Goal: Check status: Check status

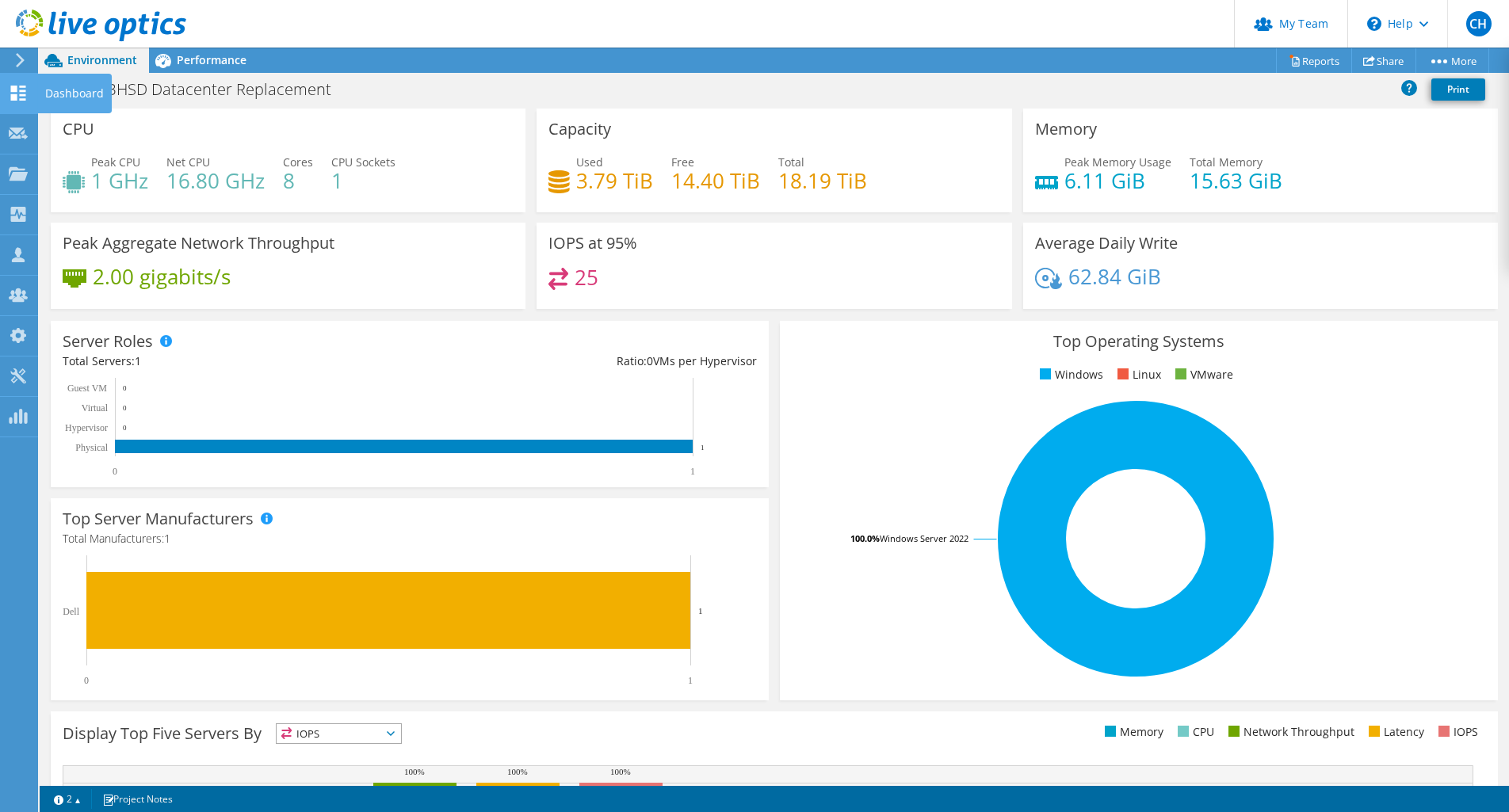
click at [15, 88] on use at bounding box center [18, 92] width 15 height 15
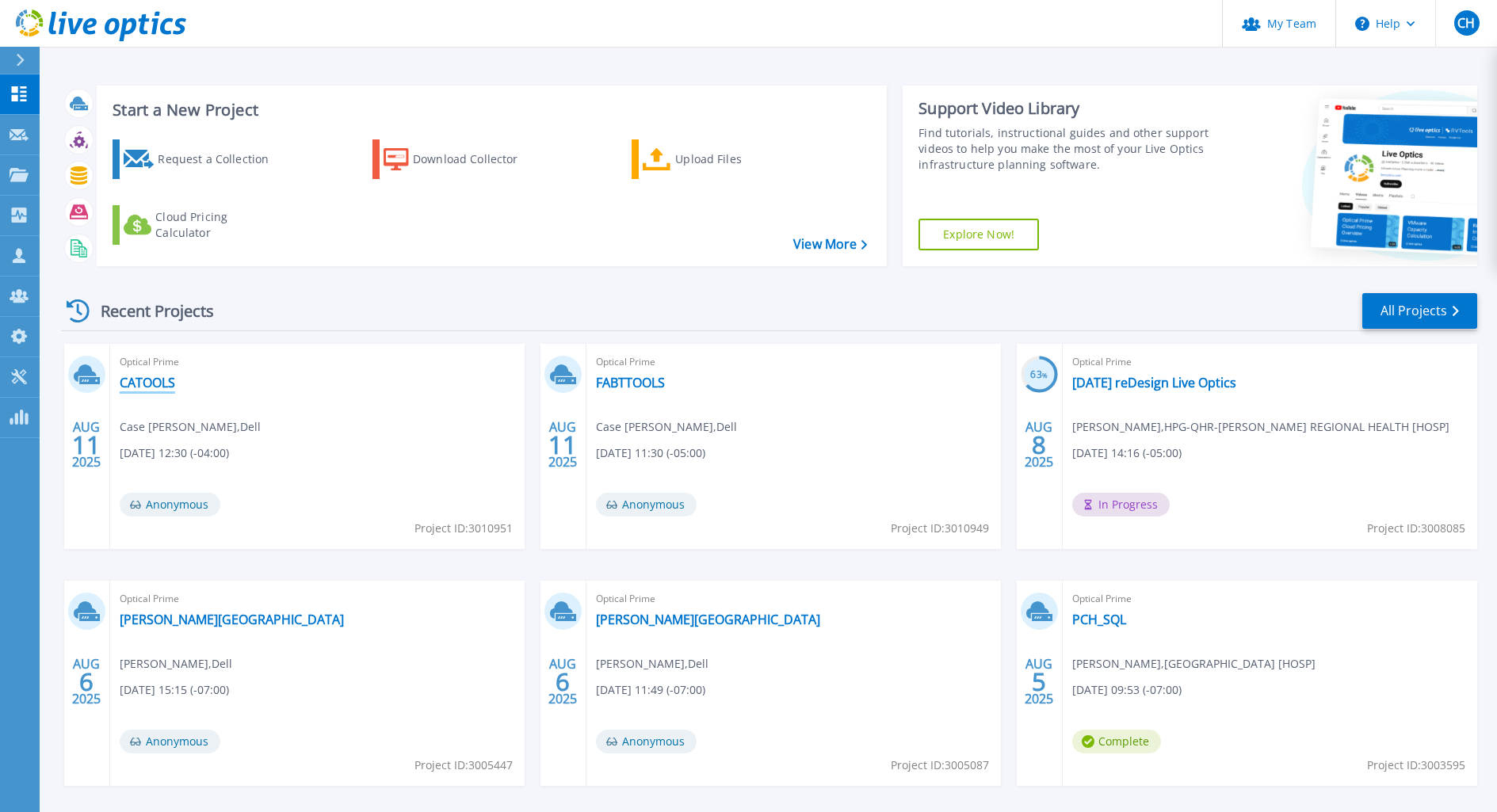
click at [160, 382] on link "CATOOLS" at bounding box center [147, 382] width 55 height 15
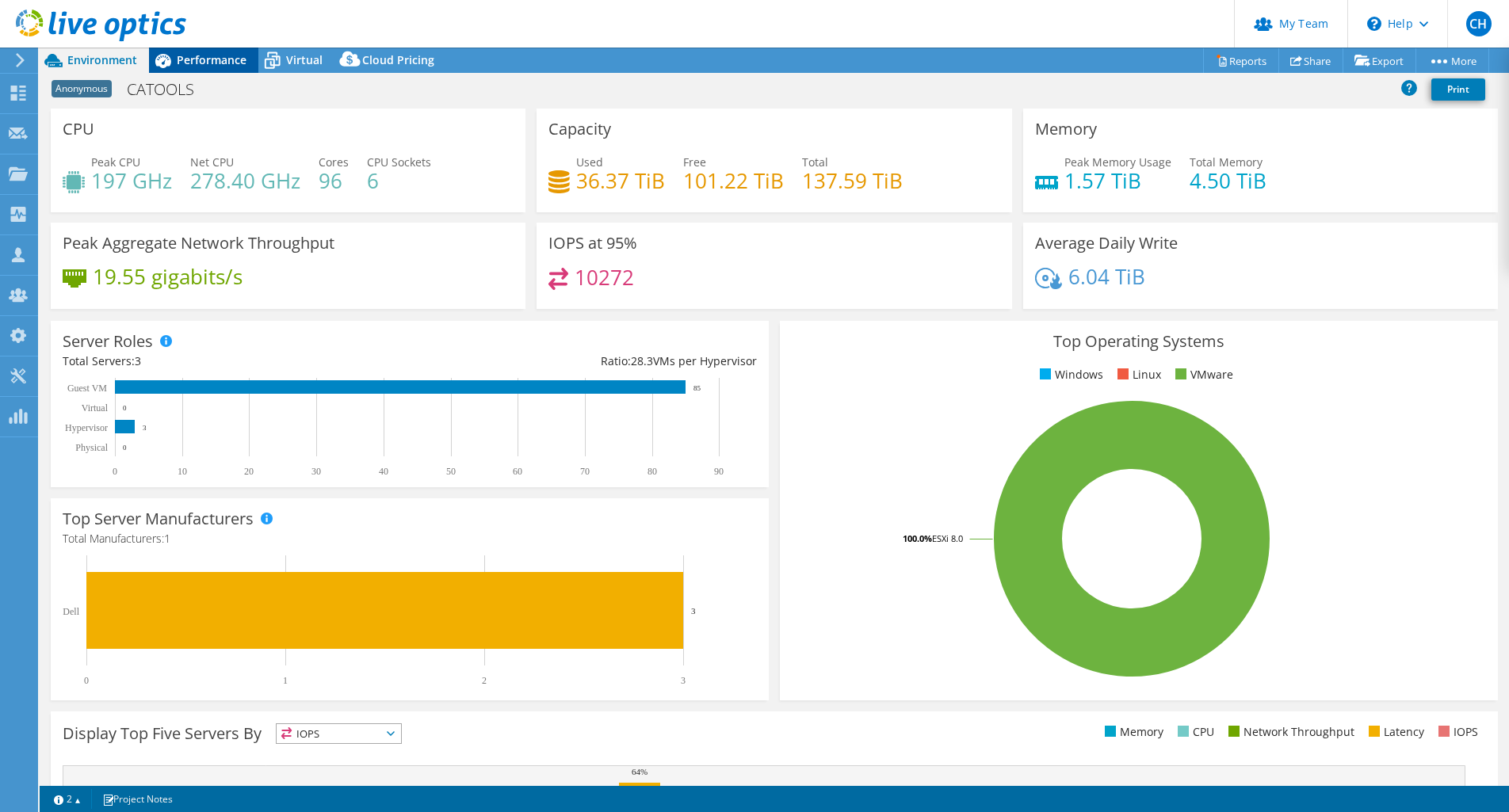
click at [192, 61] on span "Performance" at bounding box center [211, 60] width 70 height 15
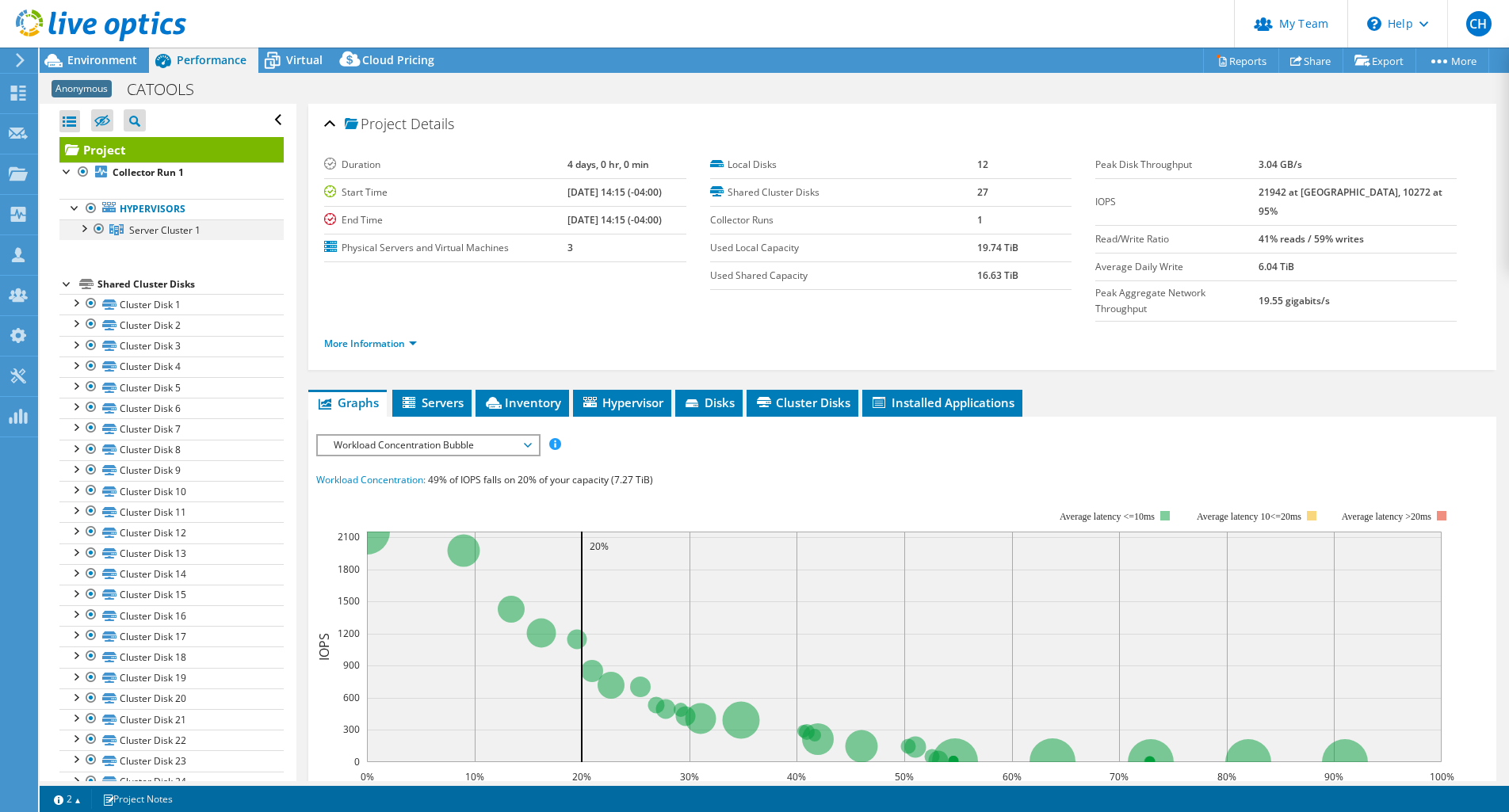
click at [85, 227] on div at bounding box center [82, 227] width 15 height 15
click at [141, 247] on link "Server 1" at bounding box center [171, 250] width 224 height 21
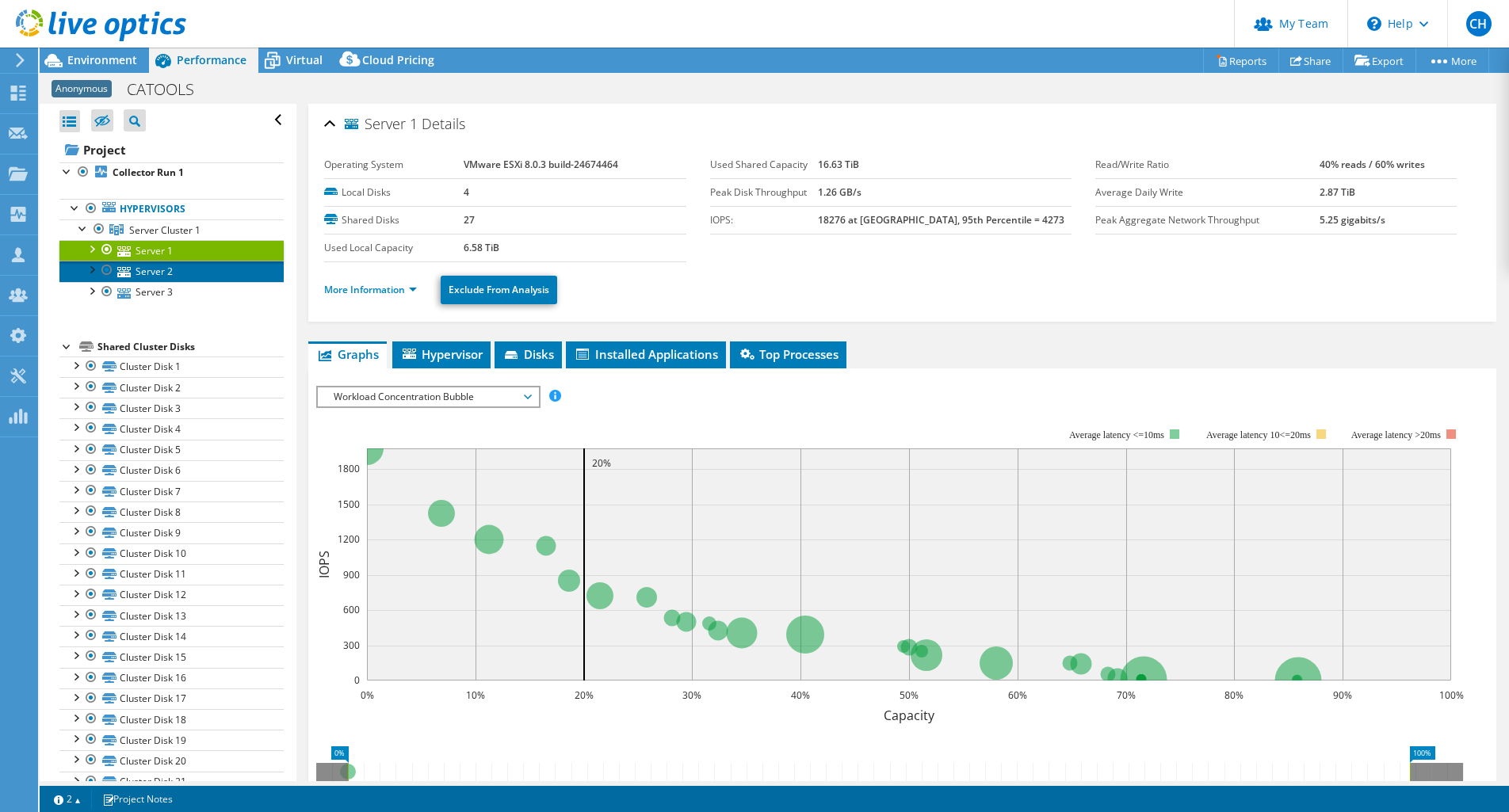
click at [140, 268] on link "Server 2" at bounding box center [171, 271] width 224 height 21
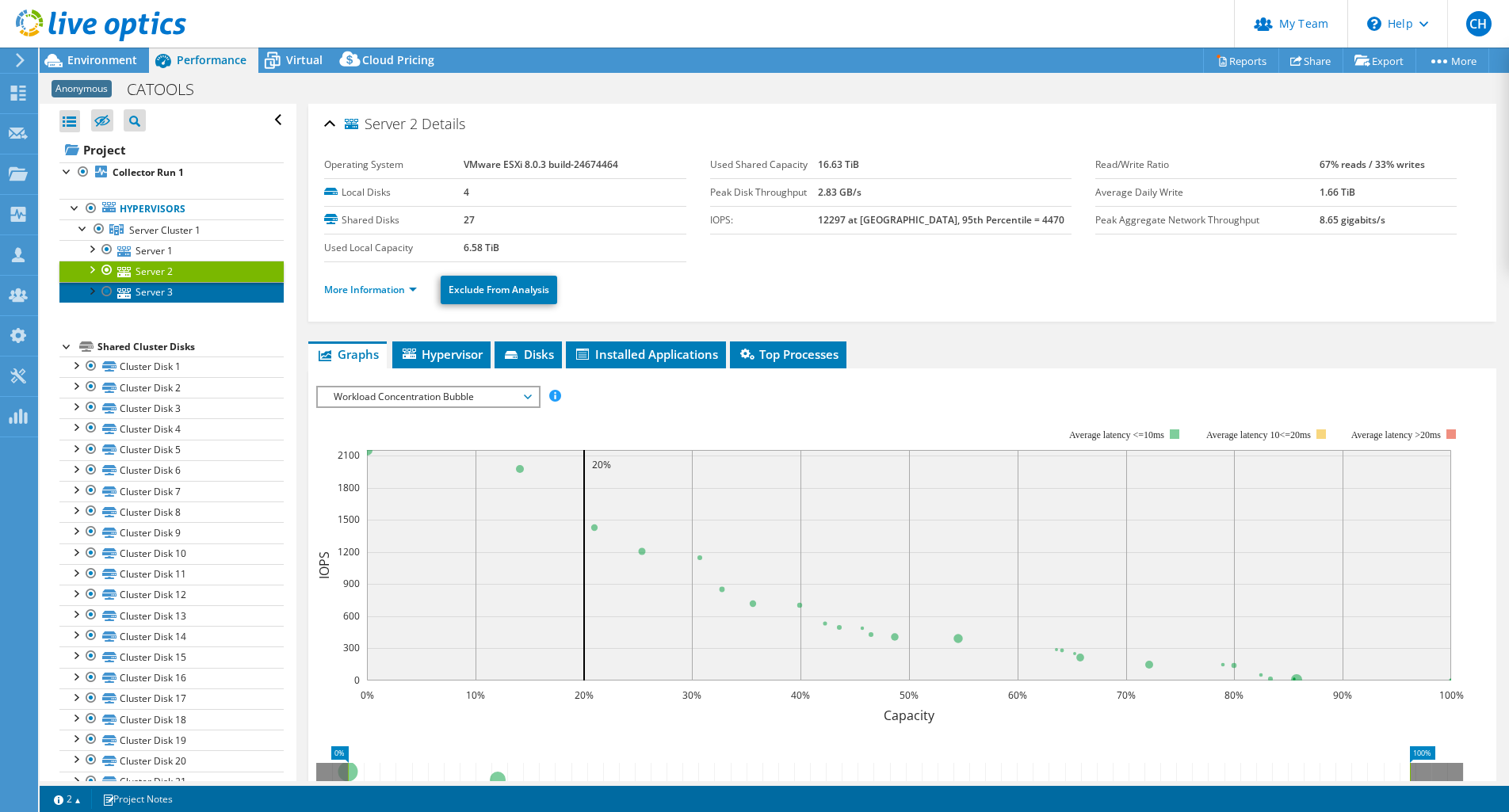
click at [145, 293] on link "Server 3" at bounding box center [171, 292] width 224 height 21
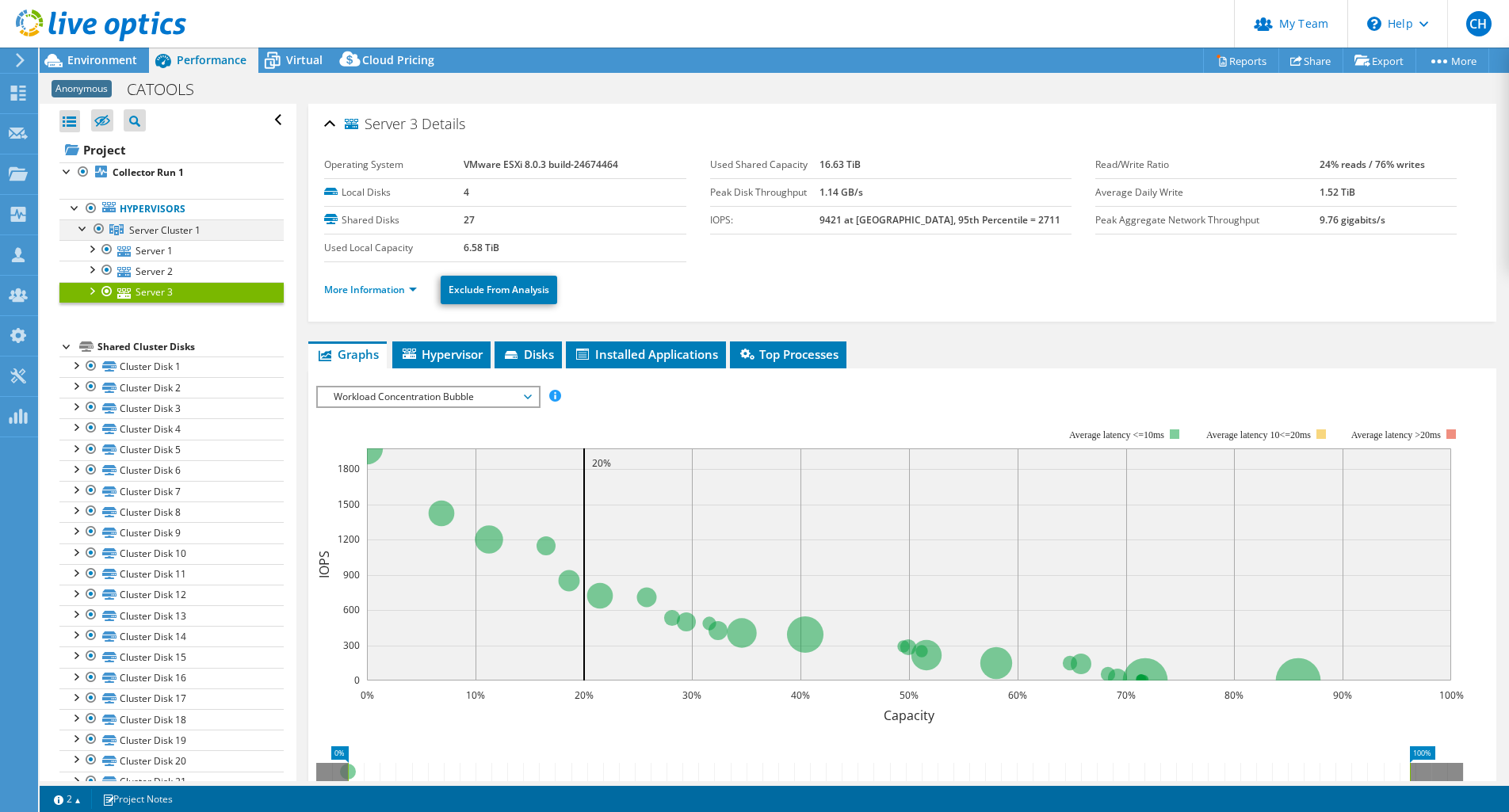
click at [86, 226] on div at bounding box center [82, 227] width 15 height 15
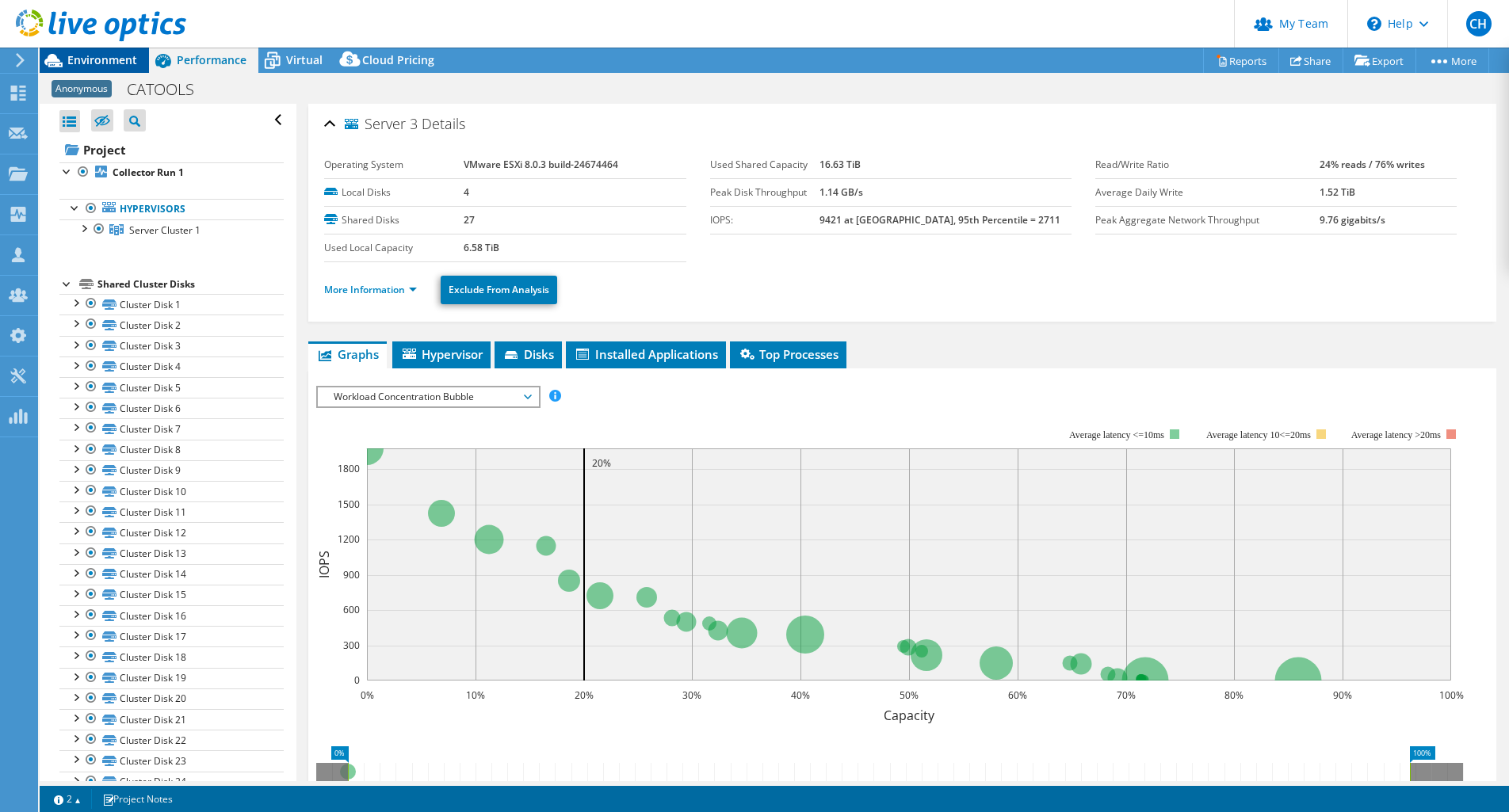
click at [115, 55] on span "Environment" at bounding box center [102, 60] width 70 height 15
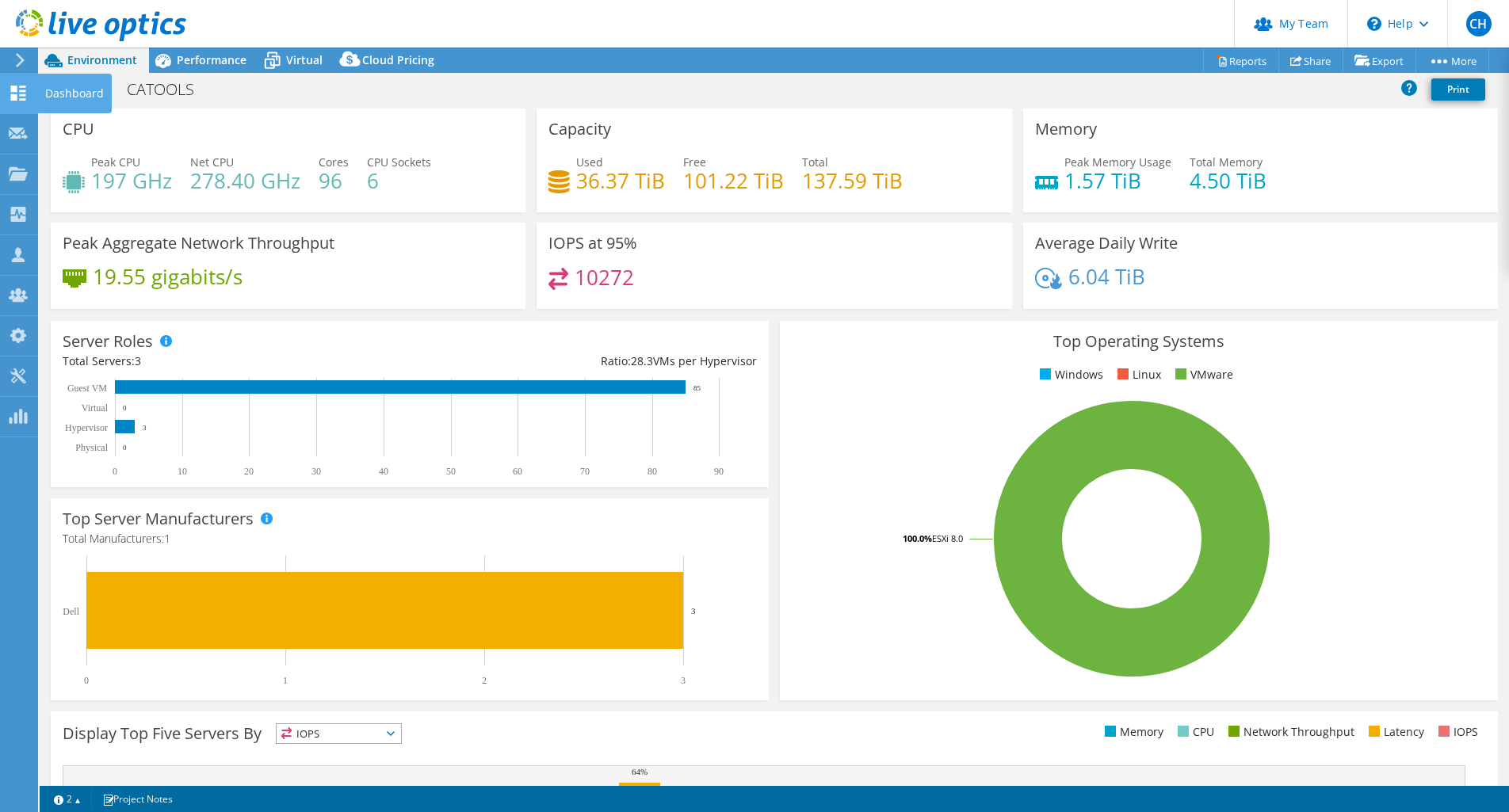
click at [11, 97] on use at bounding box center [18, 92] width 15 height 15
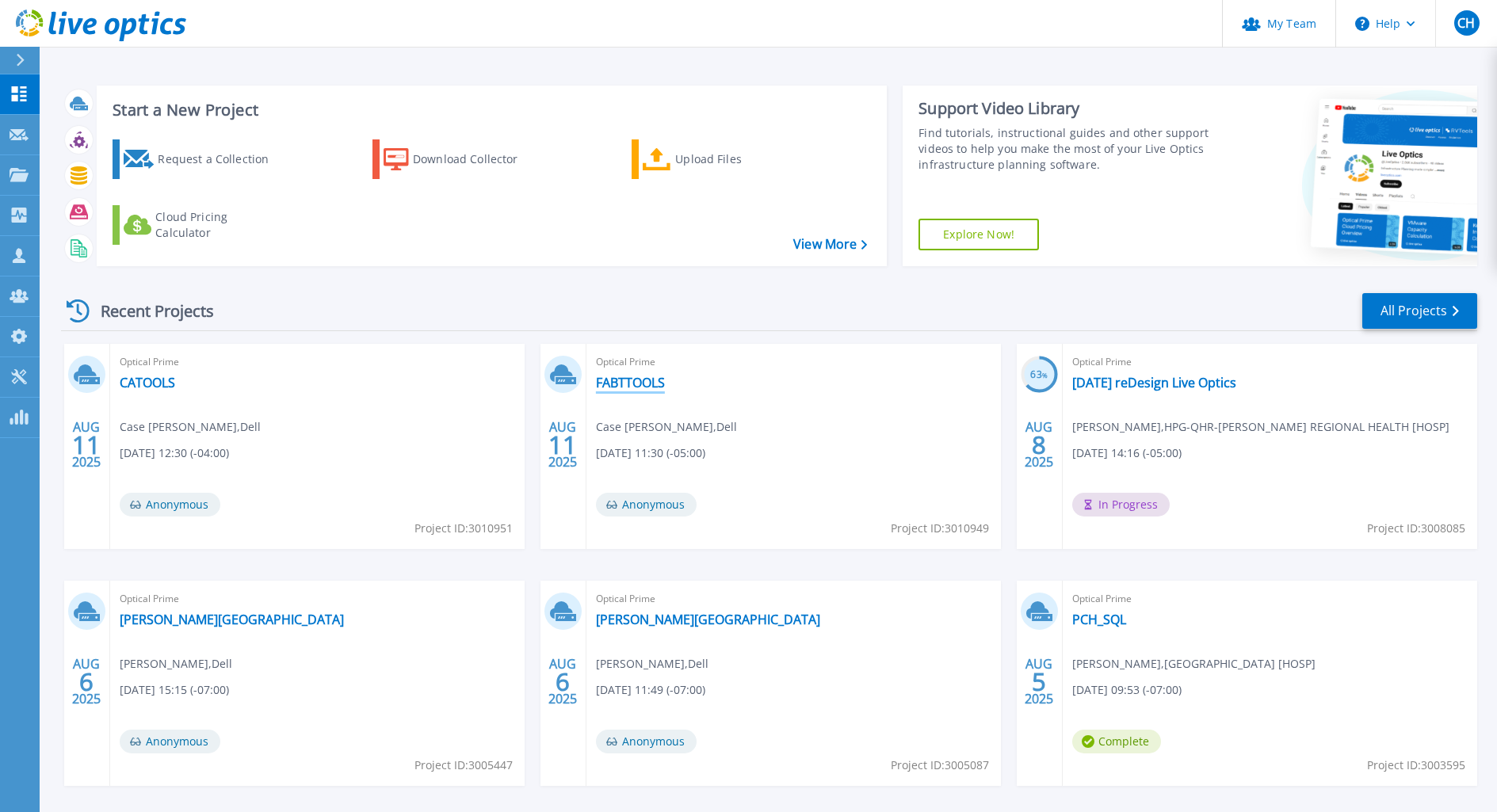
click at [637, 382] on link "FABTTOOLS" at bounding box center [630, 382] width 69 height 15
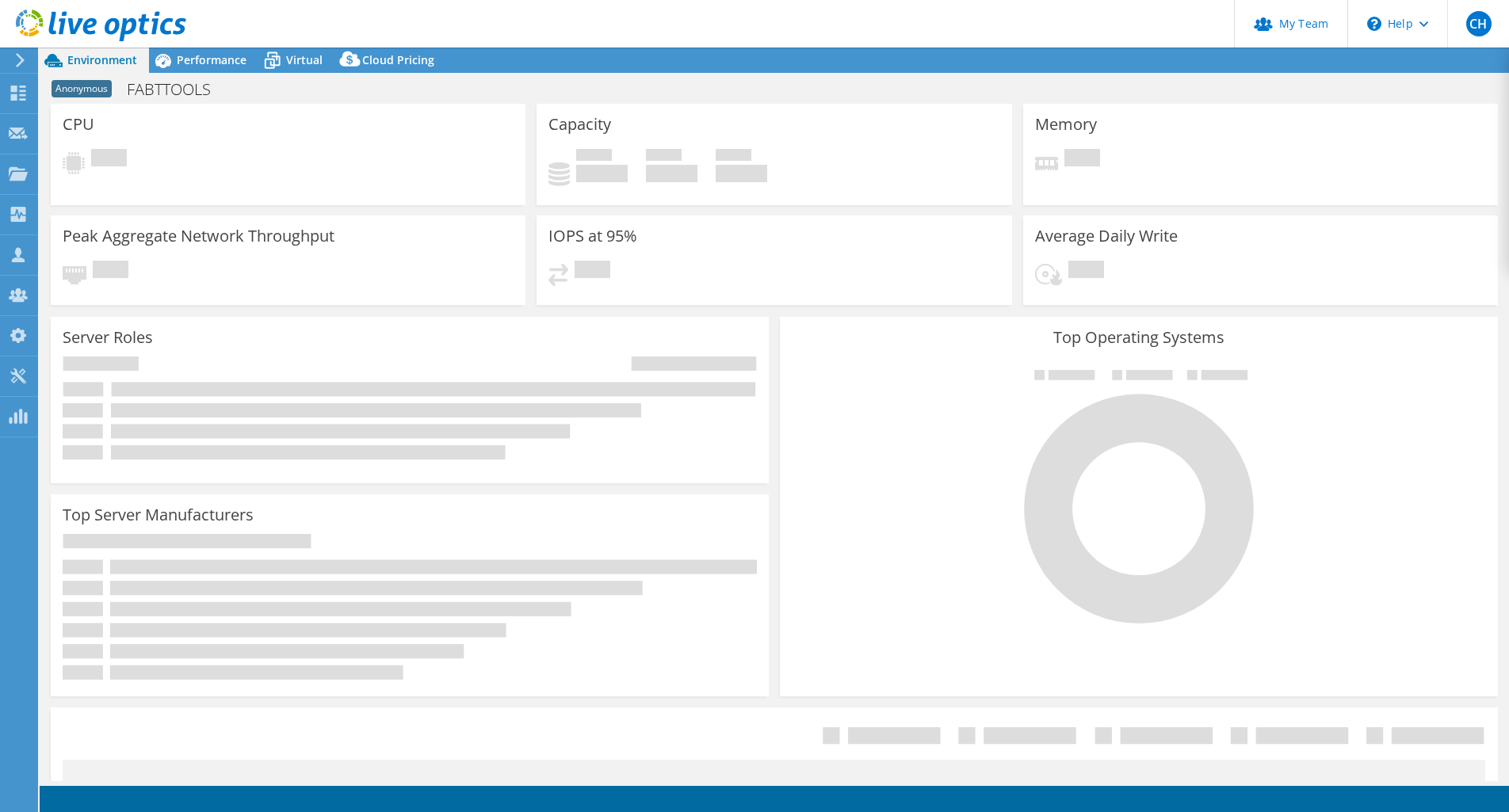
select select "USD"
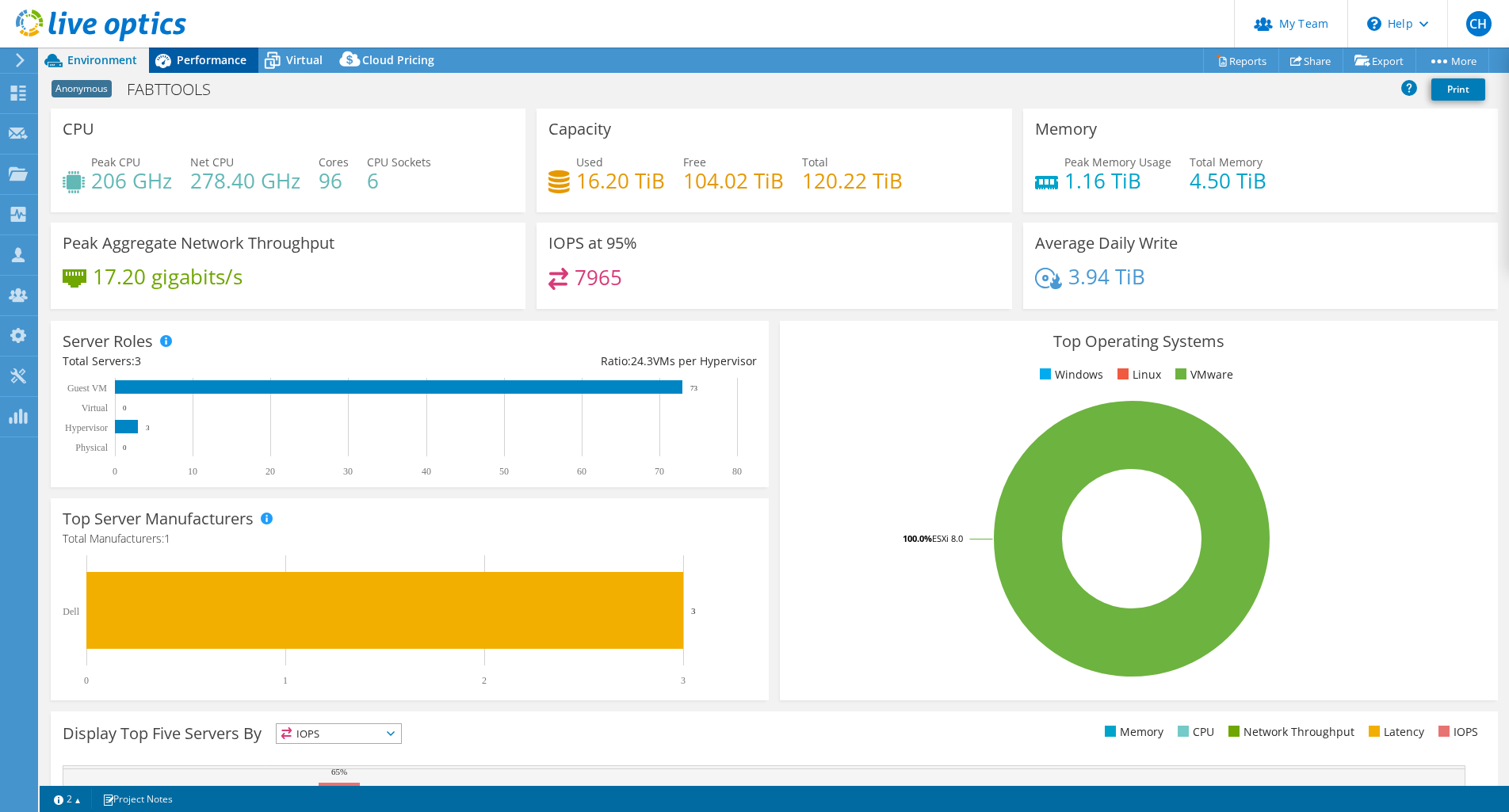
click at [213, 67] on div "Performance" at bounding box center [203, 60] width 110 height 25
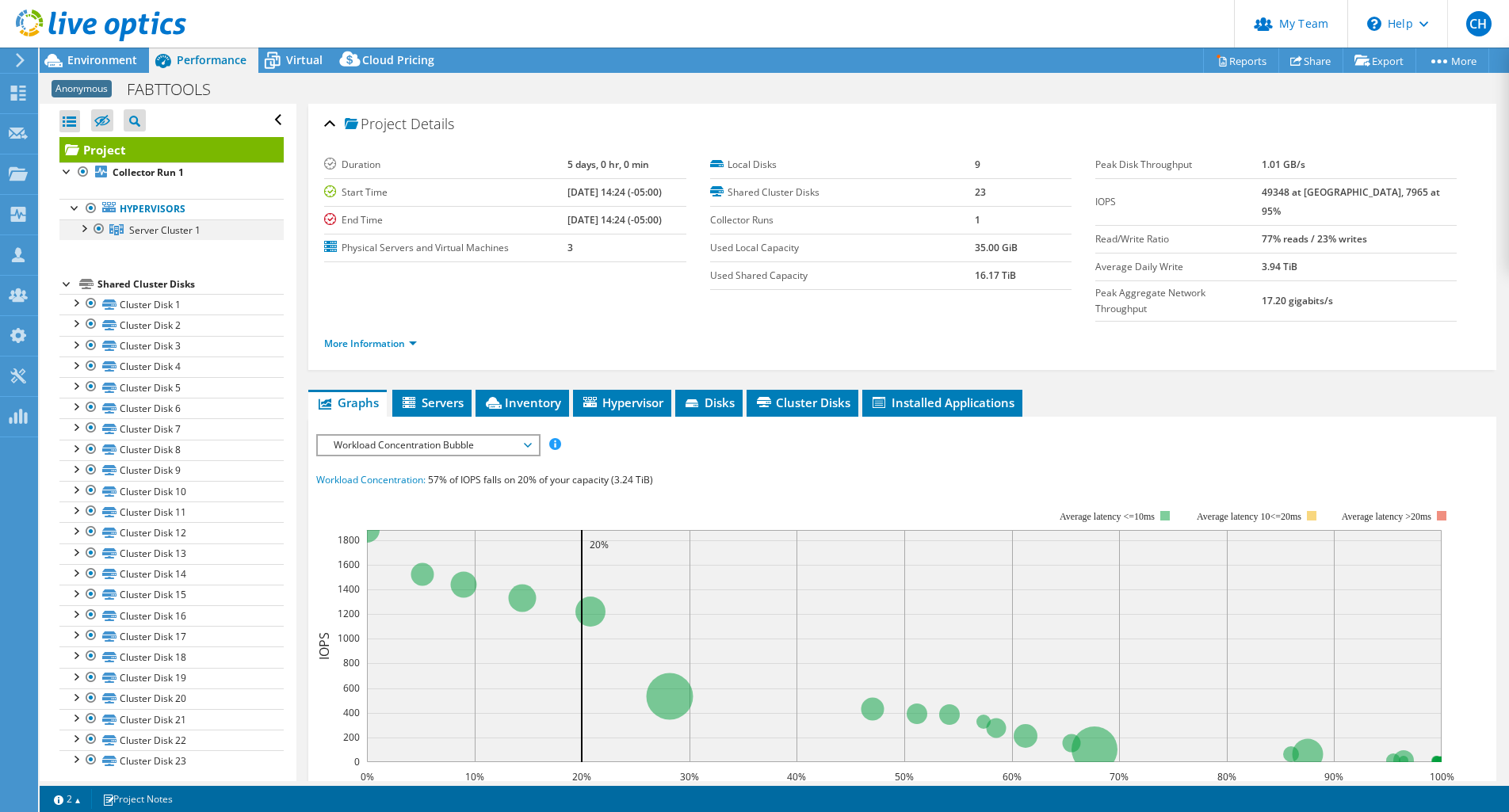
click at [82, 227] on div at bounding box center [82, 227] width 15 height 15
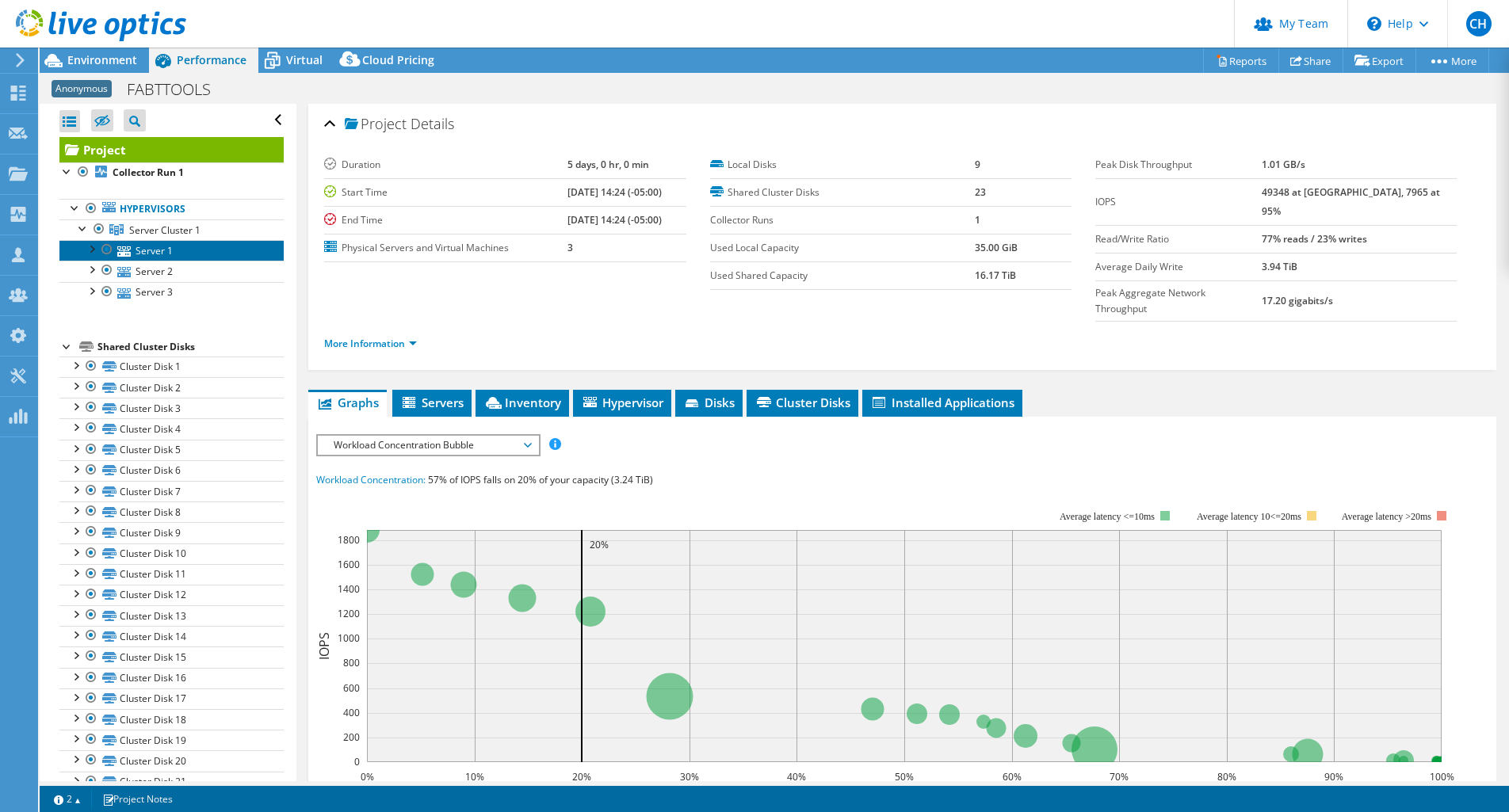
click at [146, 250] on link "Server 1" at bounding box center [171, 250] width 224 height 21
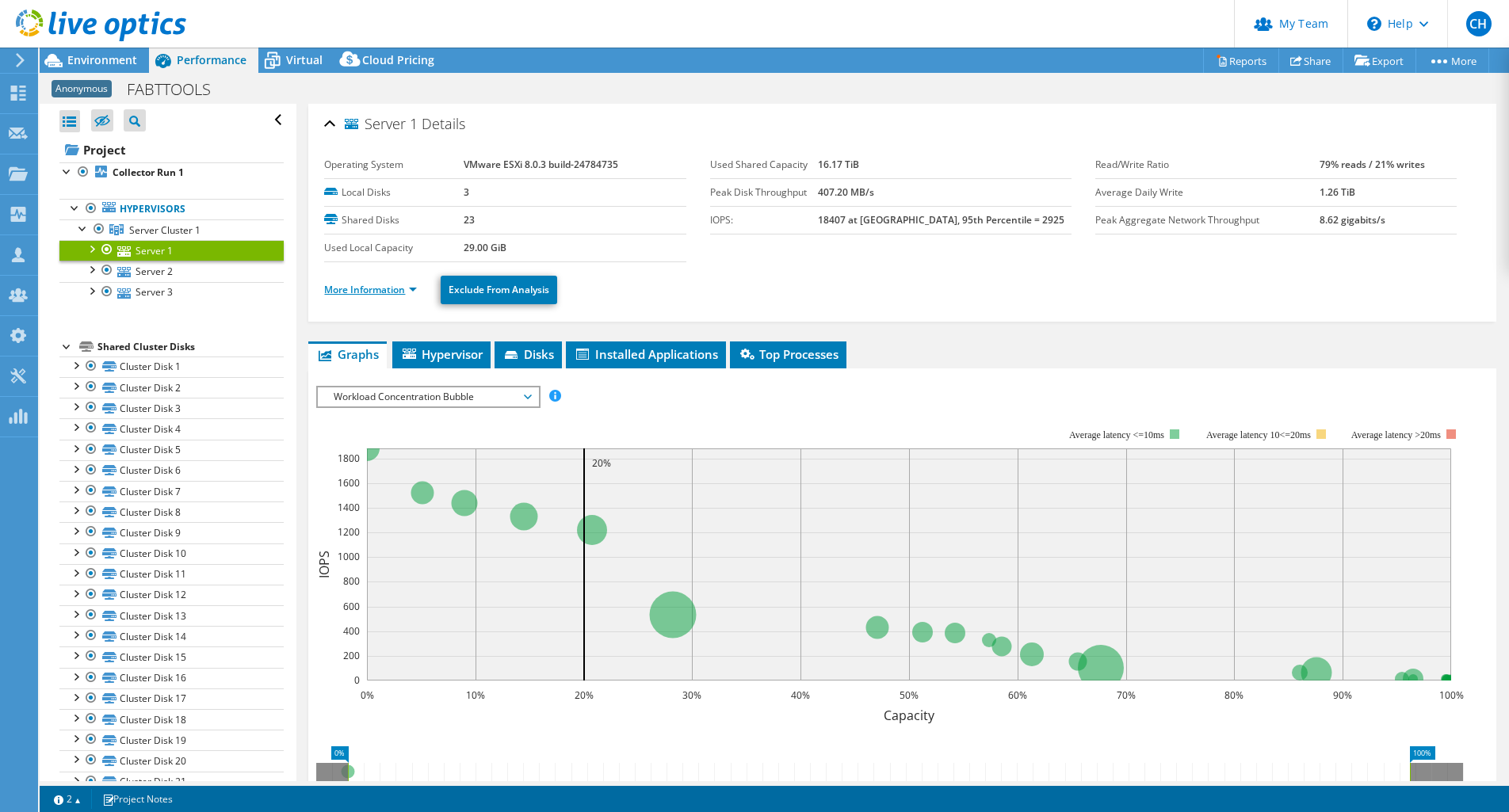
click at [353, 287] on link "More Information" at bounding box center [371, 289] width 92 height 14
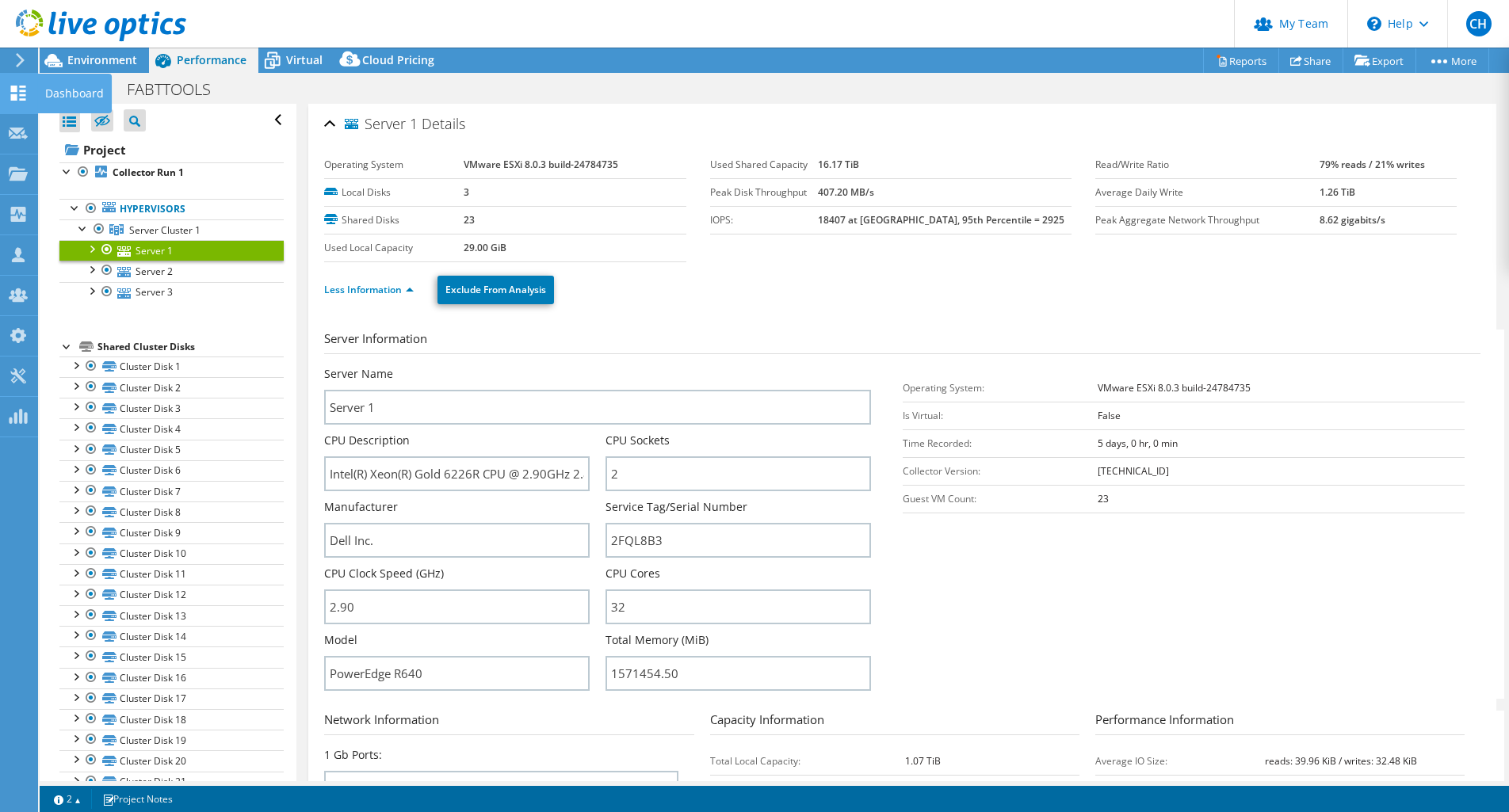
click at [20, 100] on use at bounding box center [18, 92] width 15 height 15
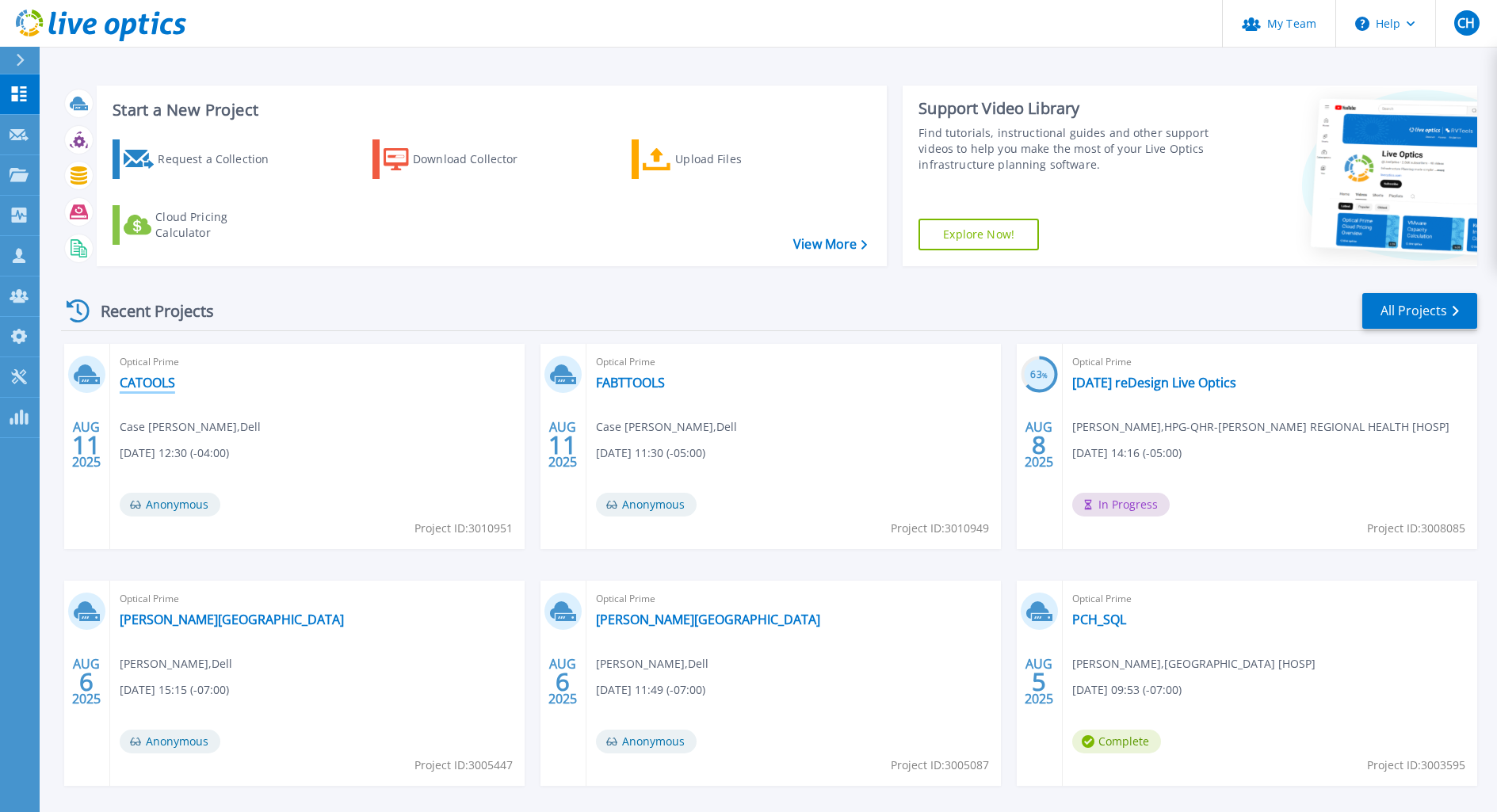
click at [155, 382] on link "CATOOLS" at bounding box center [147, 382] width 55 height 15
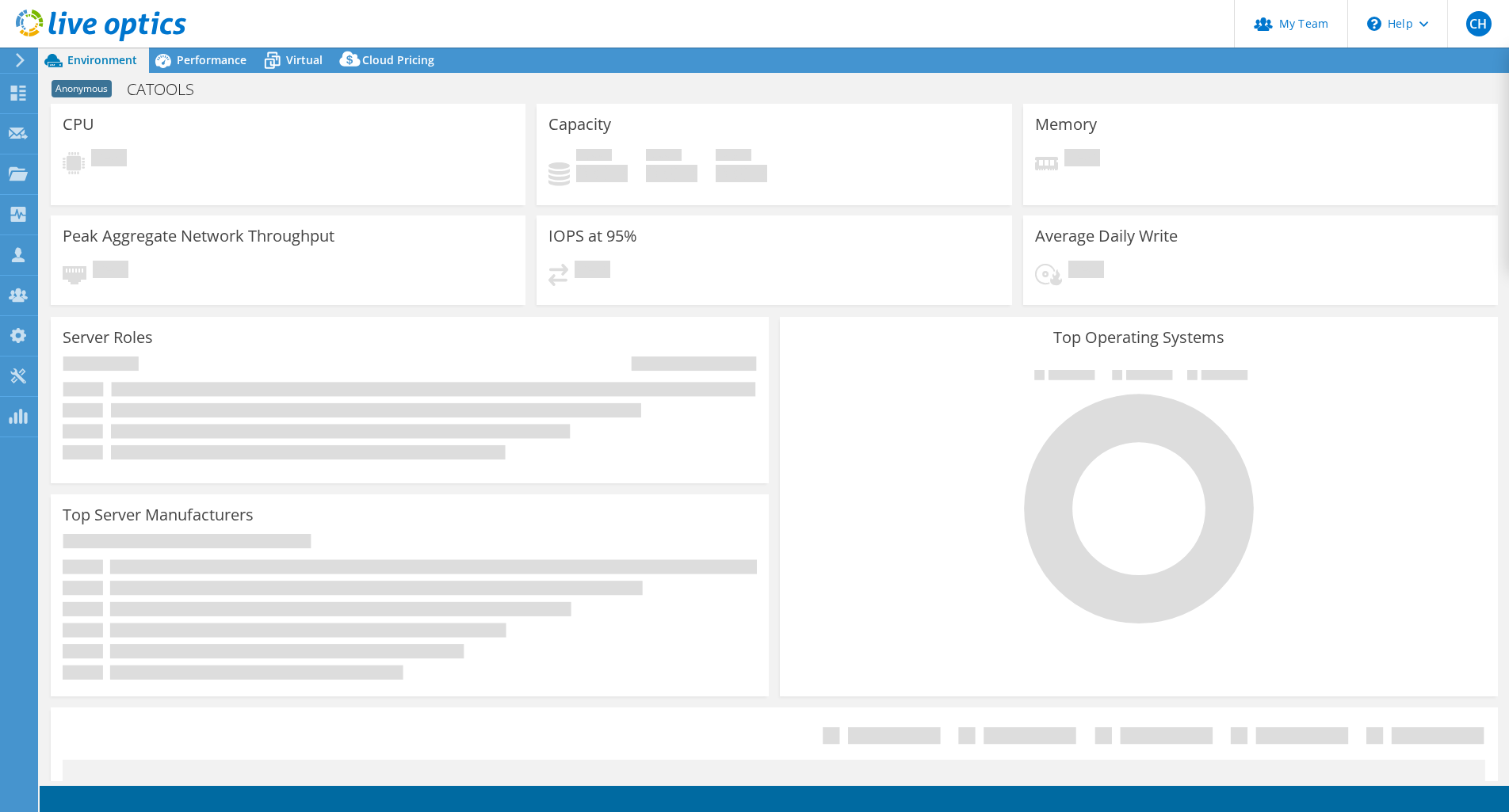
select select "USD"
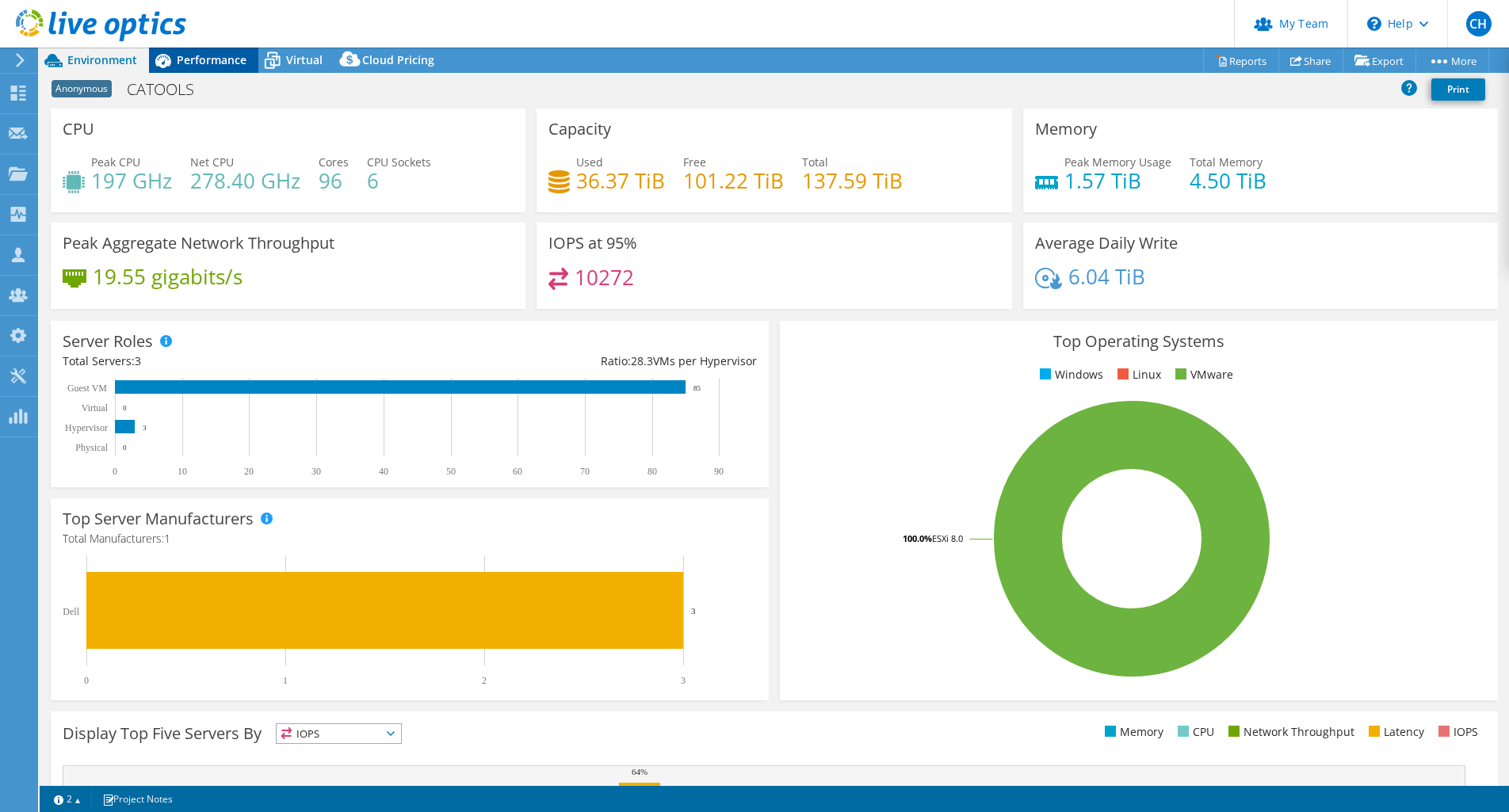
click at [206, 58] on span "Performance" at bounding box center [211, 60] width 70 height 15
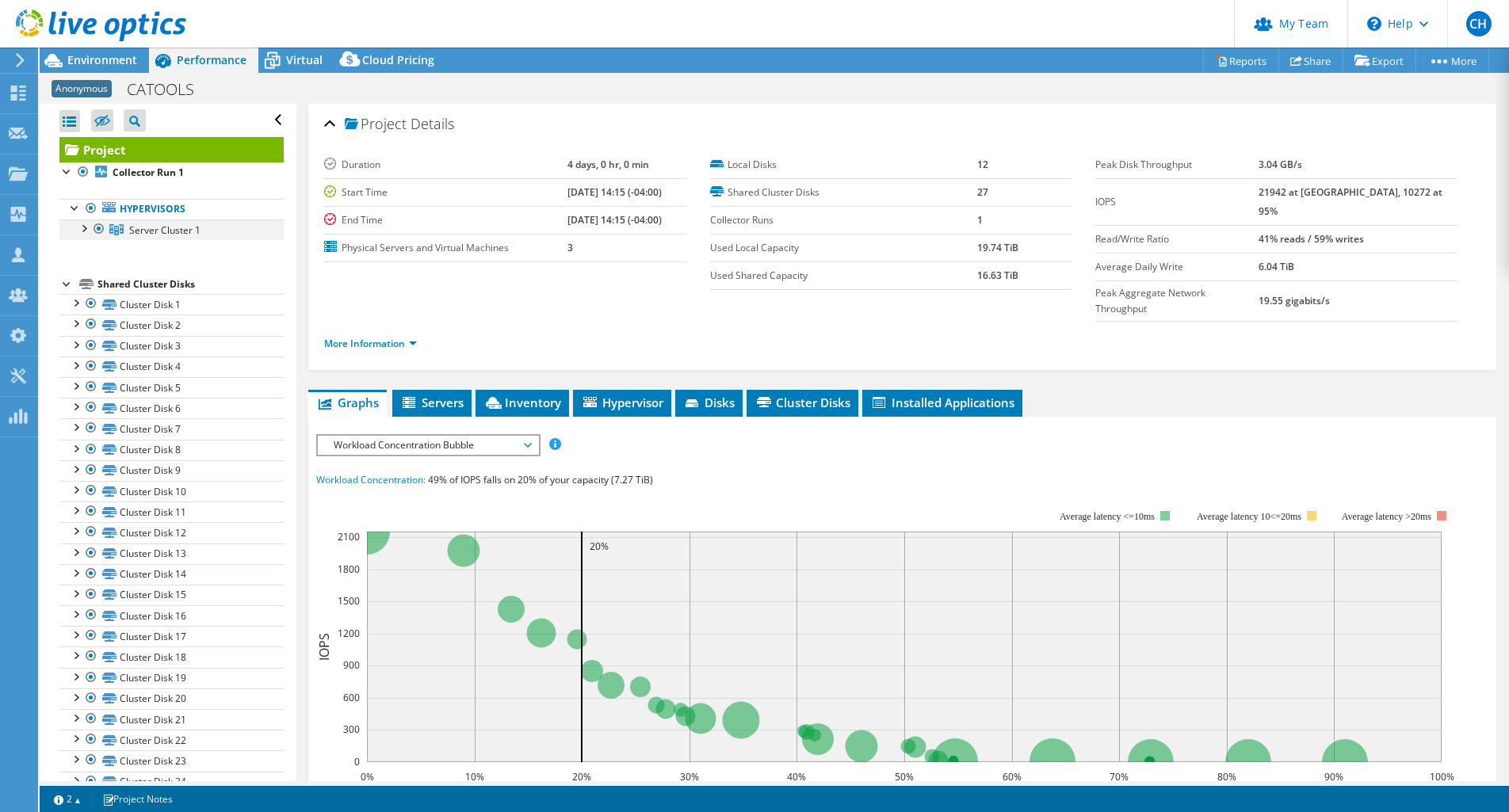
click at [83, 227] on div at bounding box center [82, 227] width 15 height 15
click at [158, 249] on link "Server 1" at bounding box center [171, 250] width 224 height 21
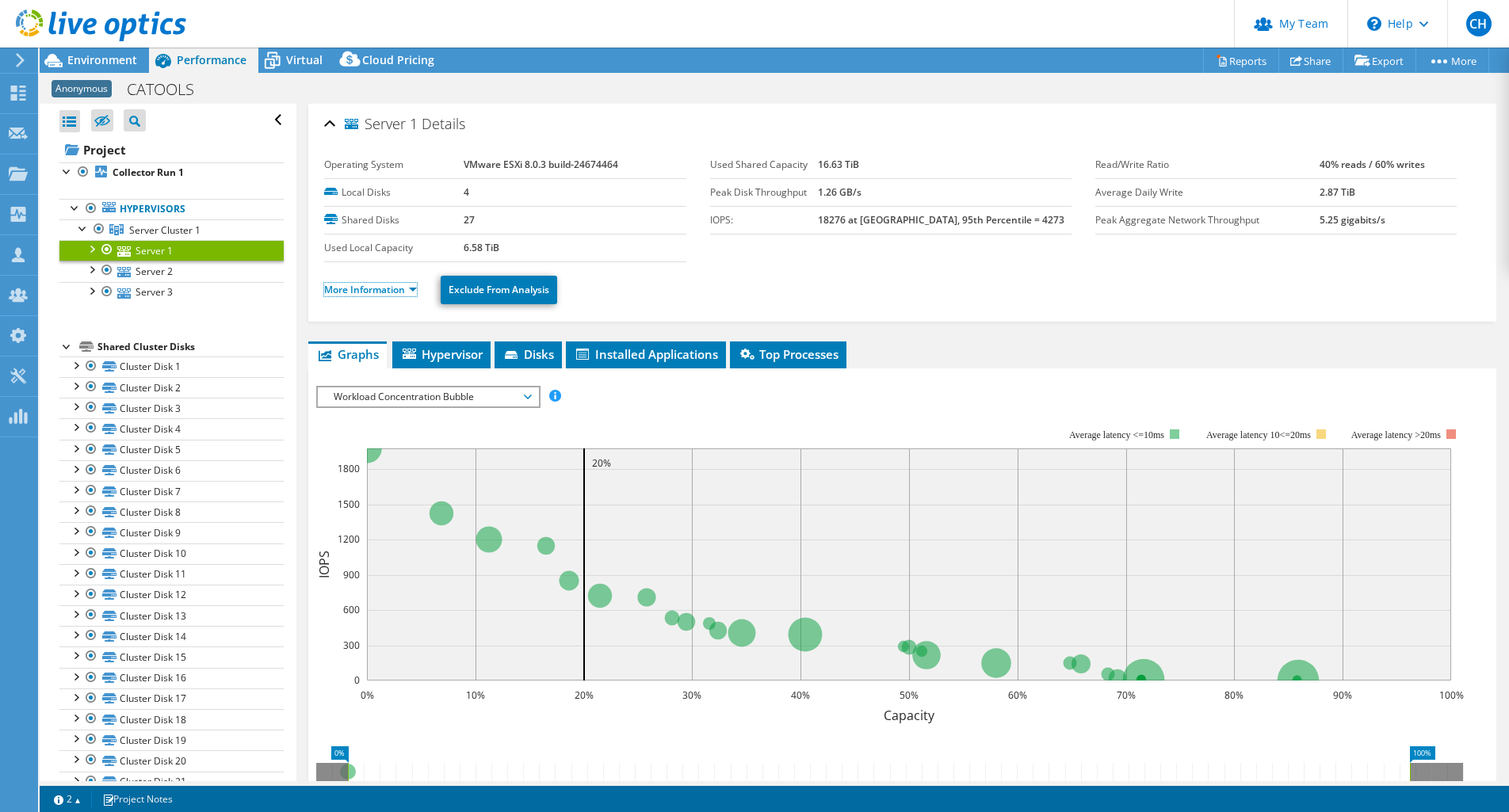
click at [371, 293] on link "More Information" at bounding box center [371, 289] width 92 height 14
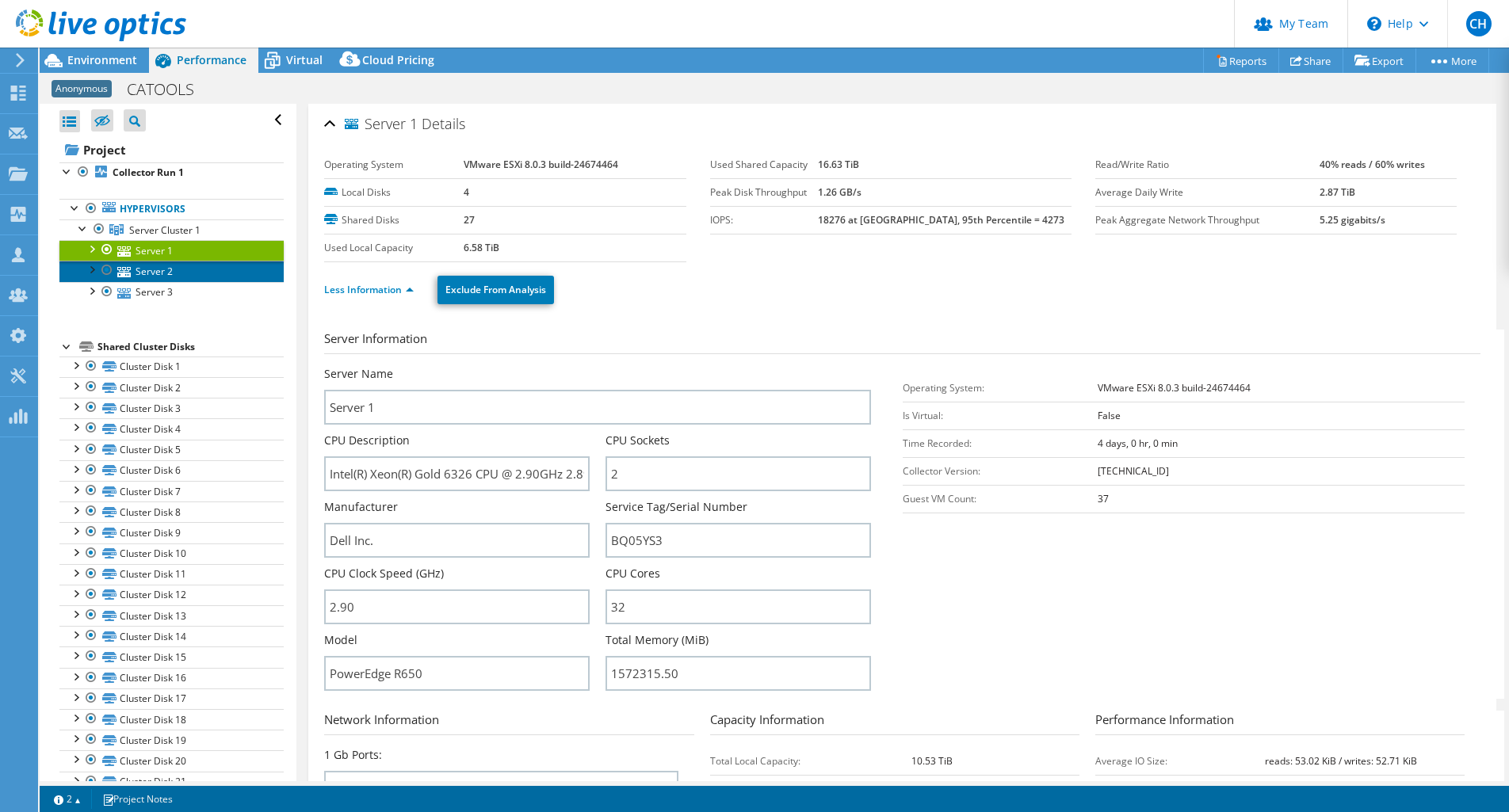
click at [142, 274] on link "Server 2" at bounding box center [171, 271] width 224 height 21
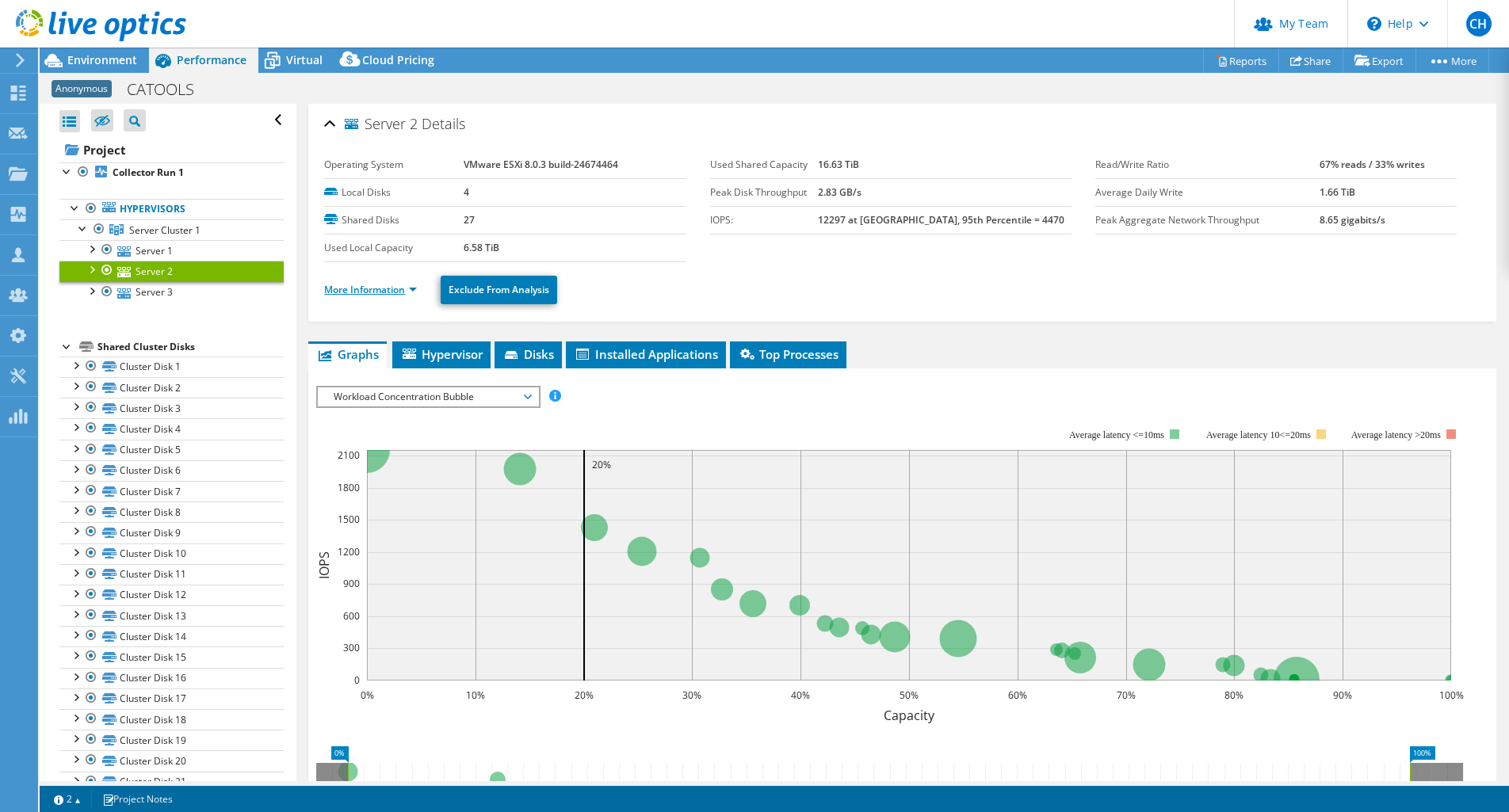
click at [337, 287] on link "More Information" at bounding box center [371, 289] width 92 height 14
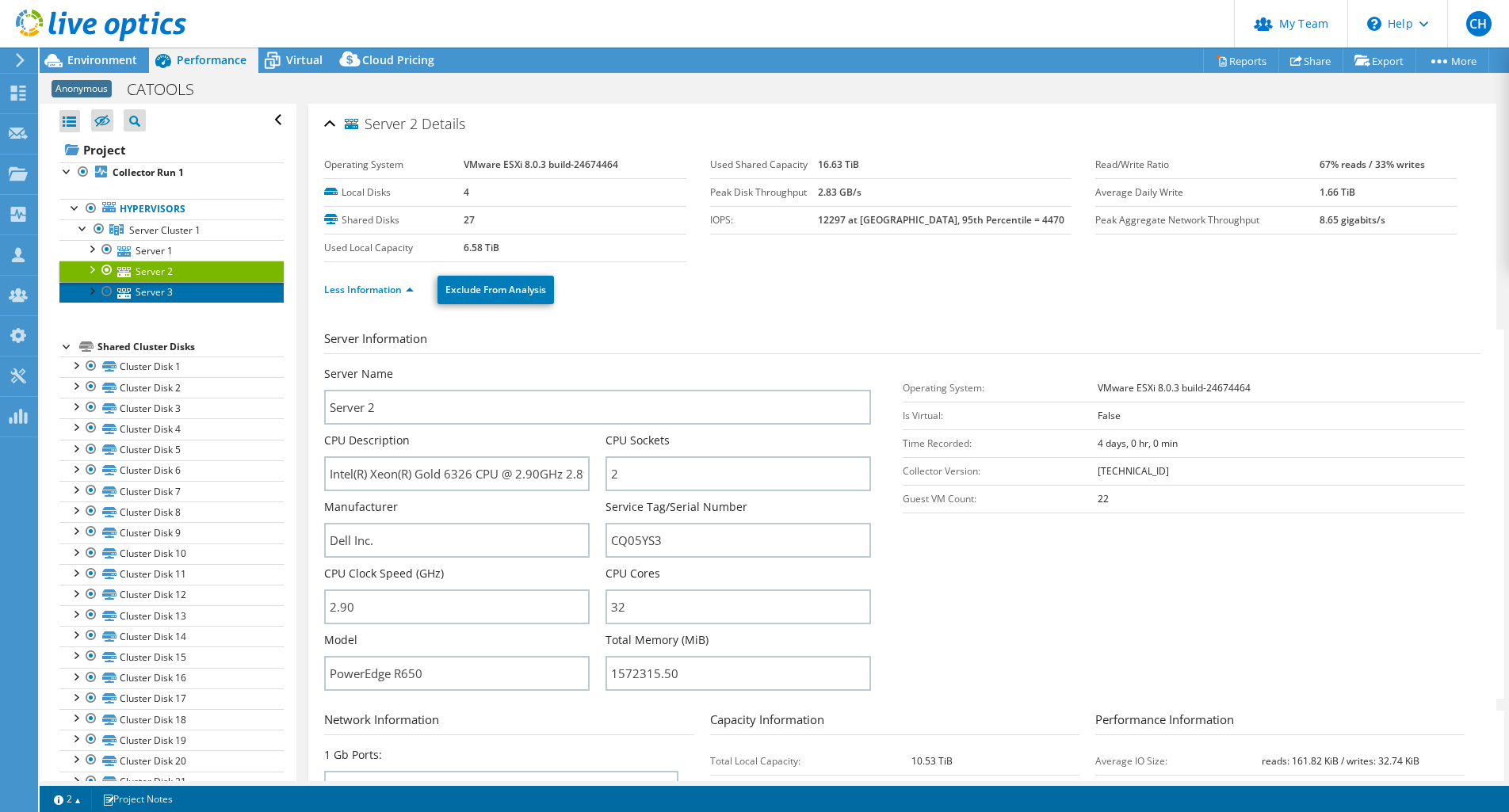
click at [155, 292] on link "Server 3" at bounding box center [171, 292] width 224 height 21
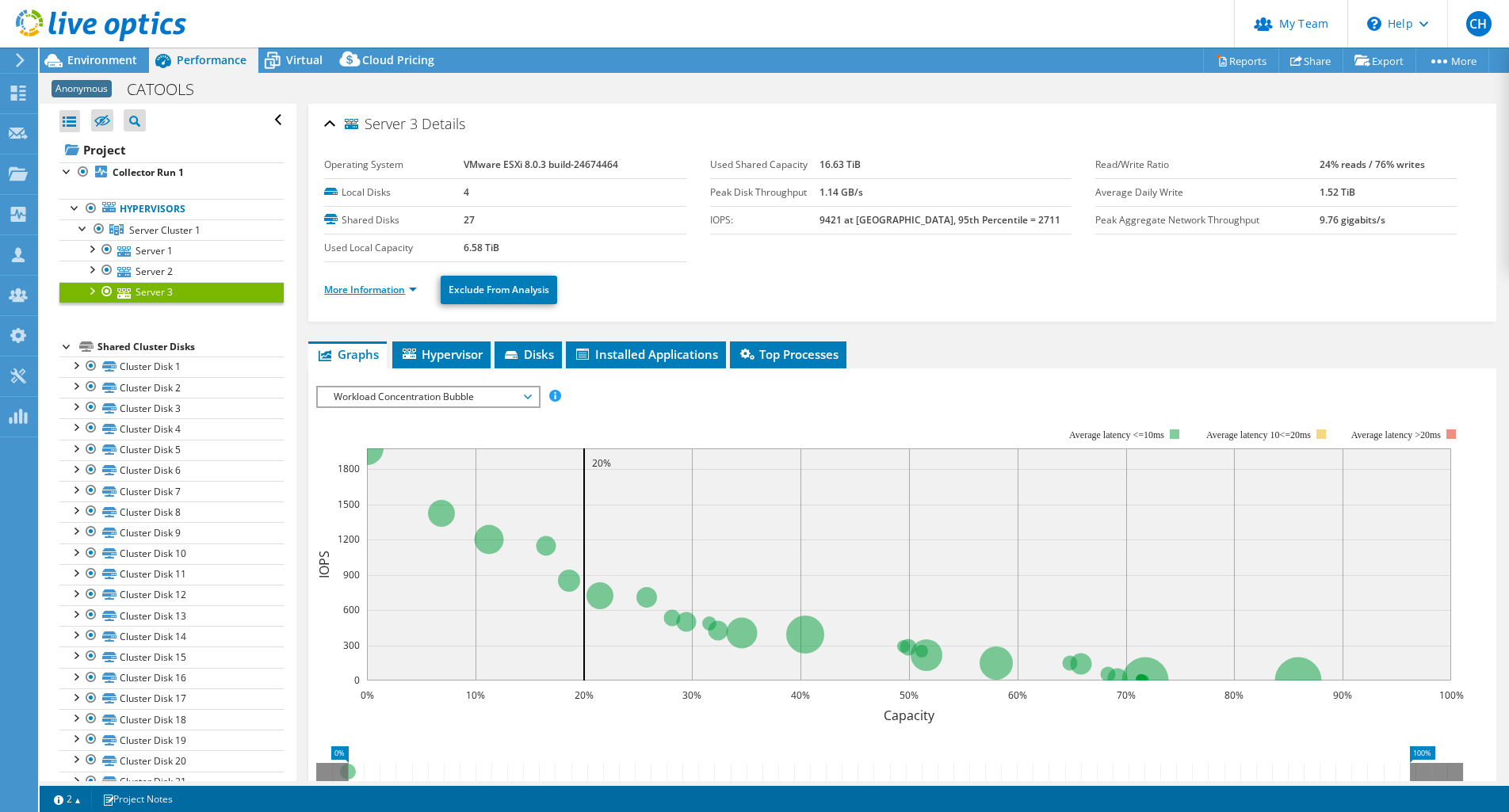
click at [384, 286] on link "More Information" at bounding box center [371, 289] width 92 height 14
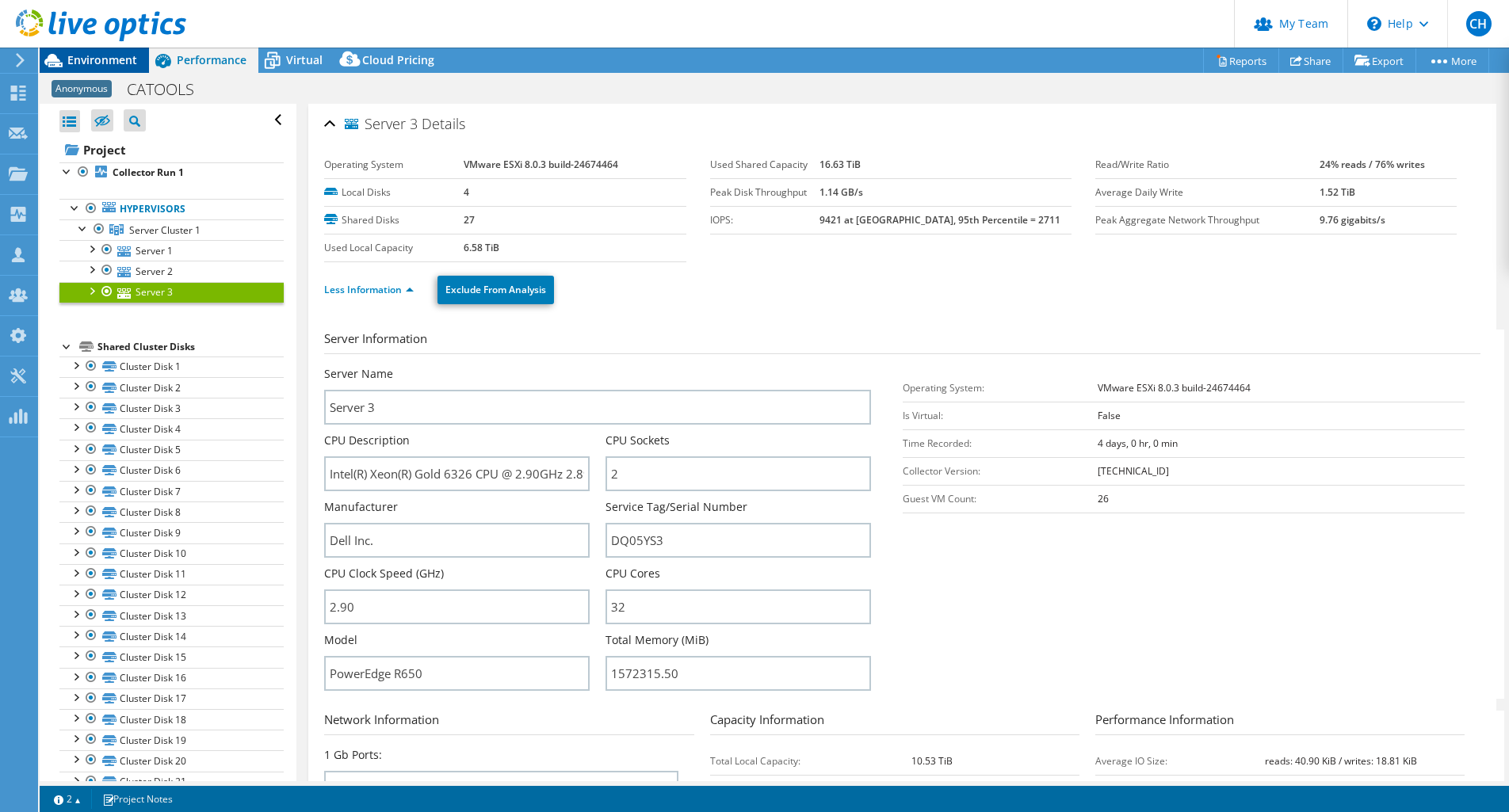
click at [108, 61] on span "Environment" at bounding box center [102, 60] width 70 height 15
